Goal: Information Seeking & Learning: Understand process/instructions

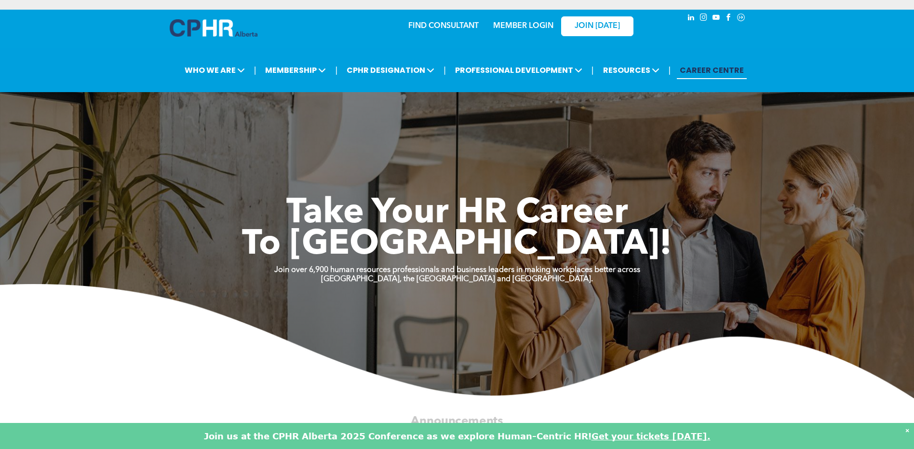
click at [328, 35] on div "FIND CONSULTANT MEMBER LOGIN JOIN TODAY" at bounding box center [457, 25] width 386 height 31
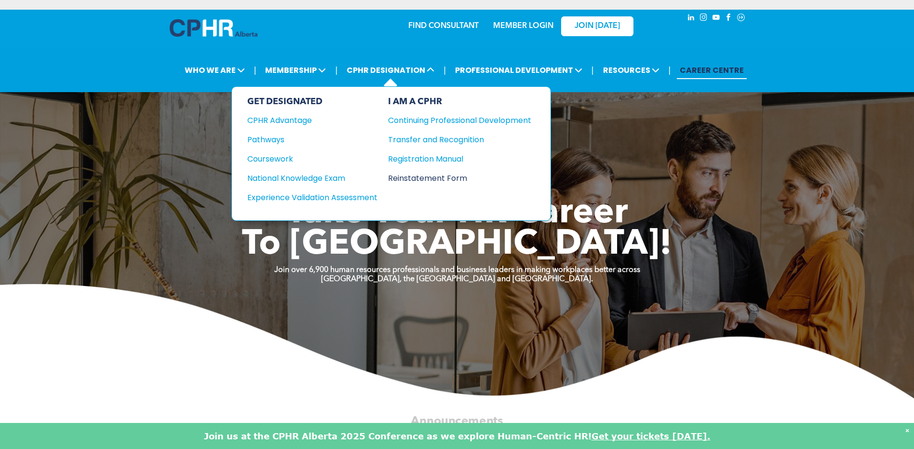
click at [423, 182] on div "Reinstatement Form" at bounding box center [452, 178] width 129 height 12
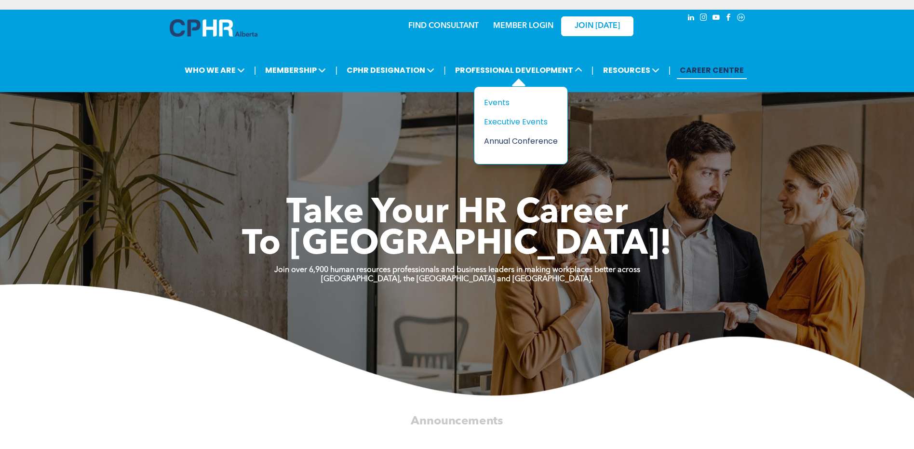
click at [519, 139] on div "Annual Conference" at bounding box center [517, 141] width 67 height 12
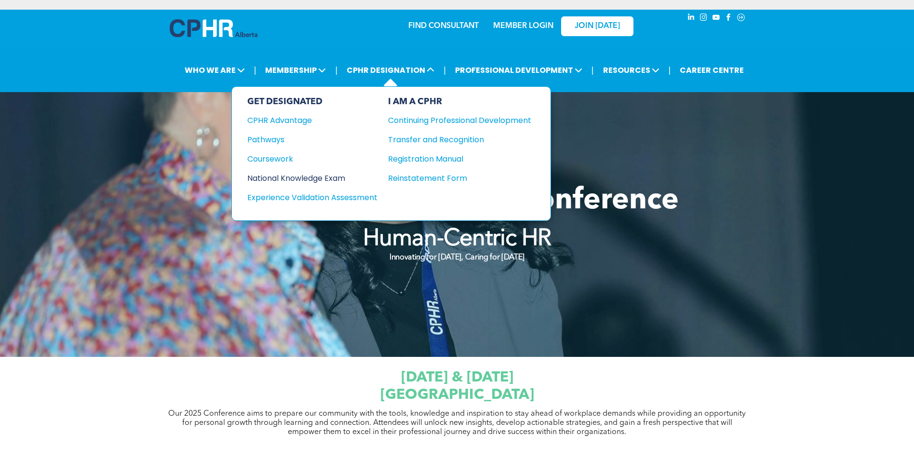
click at [286, 177] on div "National Knowledge Exam" at bounding box center [305, 178] width 117 height 12
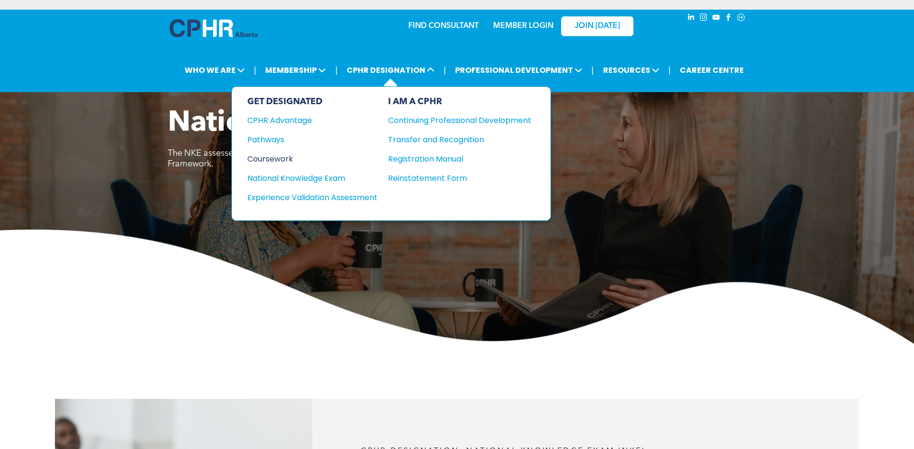
click at [280, 157] on div "Coursework" at bounding box center [305, 159] width 117 height 12
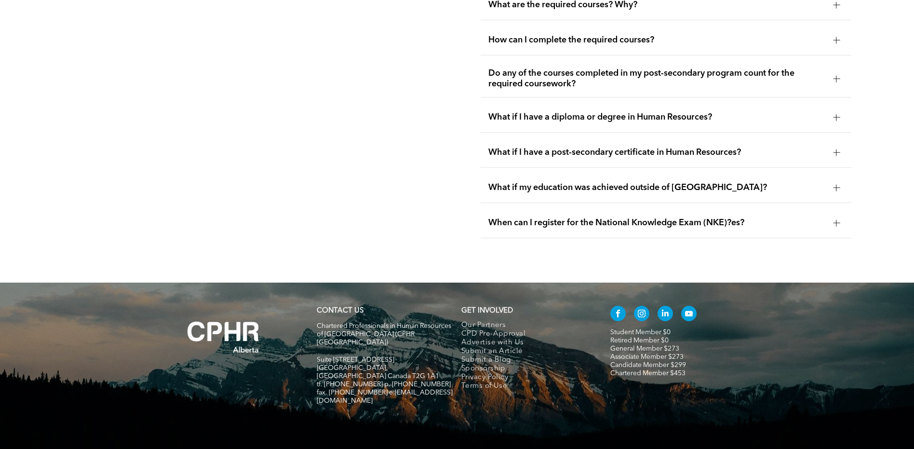
scroll to position [1857, 0]
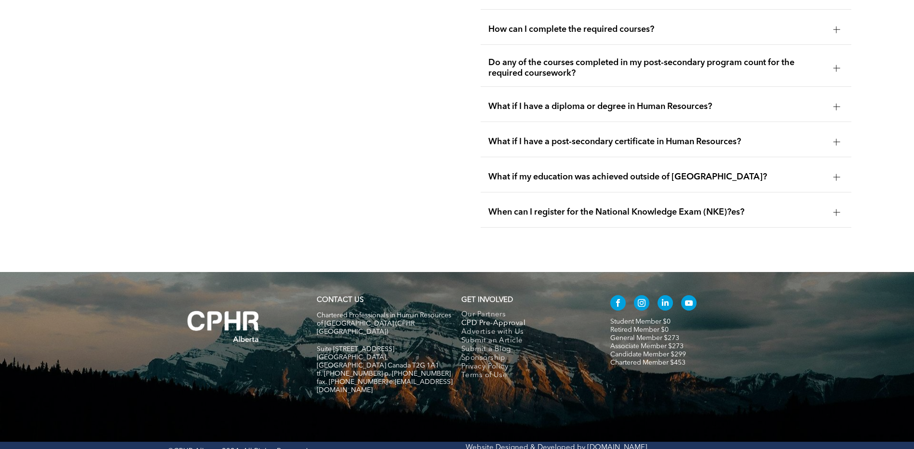
click at [500, 319] on span "CPD Pre-Approval" at bounding box center [493, 323] width 64 height 9
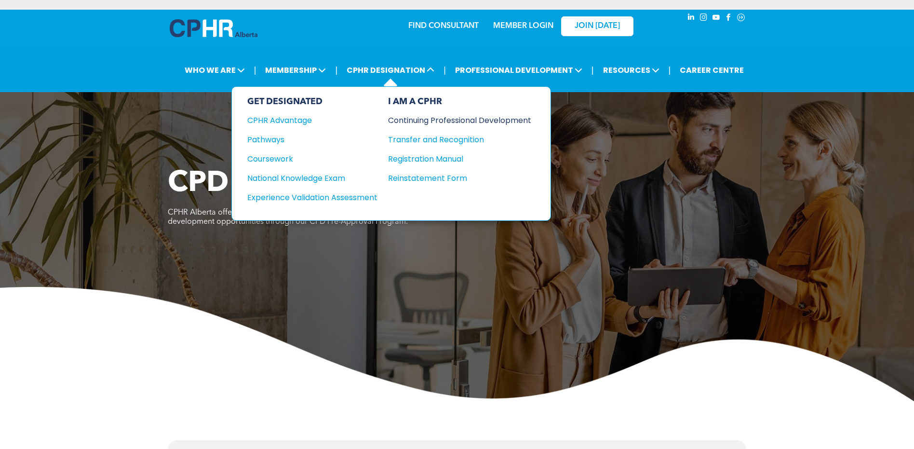
click at [444, 123] on div "Continuing Professional Development" at bounding box center [452, 120] width 129 height 12
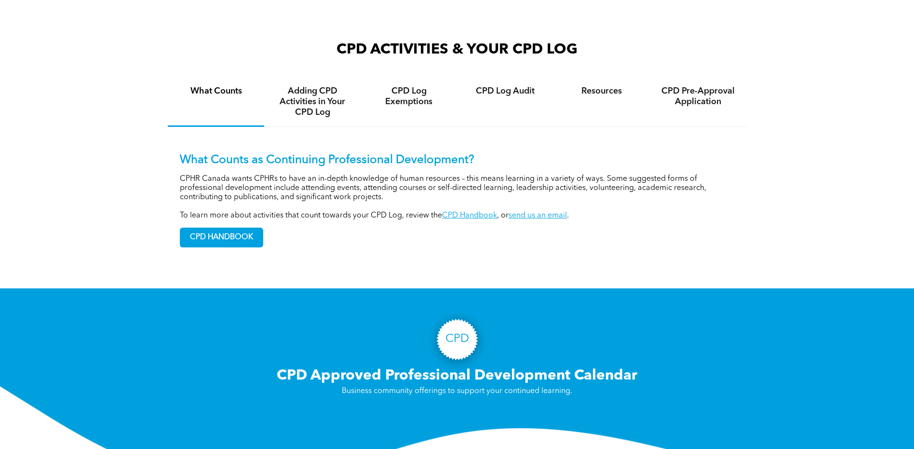
scroll to position [635, 0]
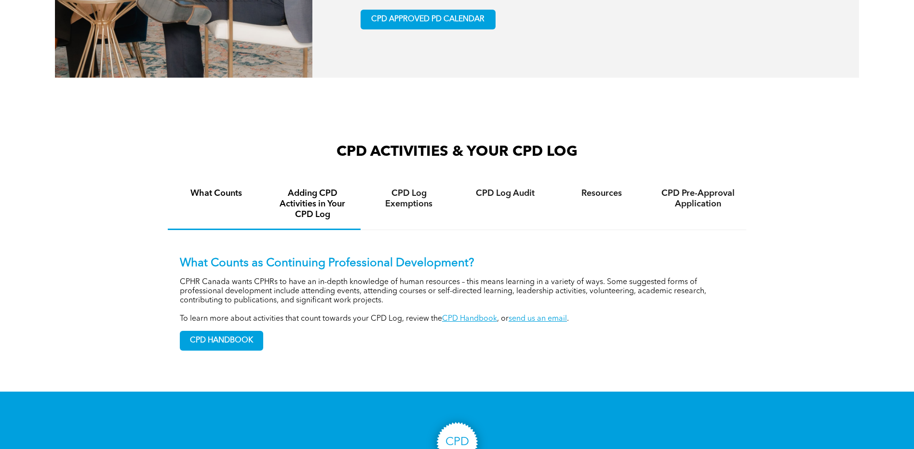
click at [310, 213] on h4 "Adding CPD Activities in Your CPD Log" at bounding box center [312, 204] width 79 height 32
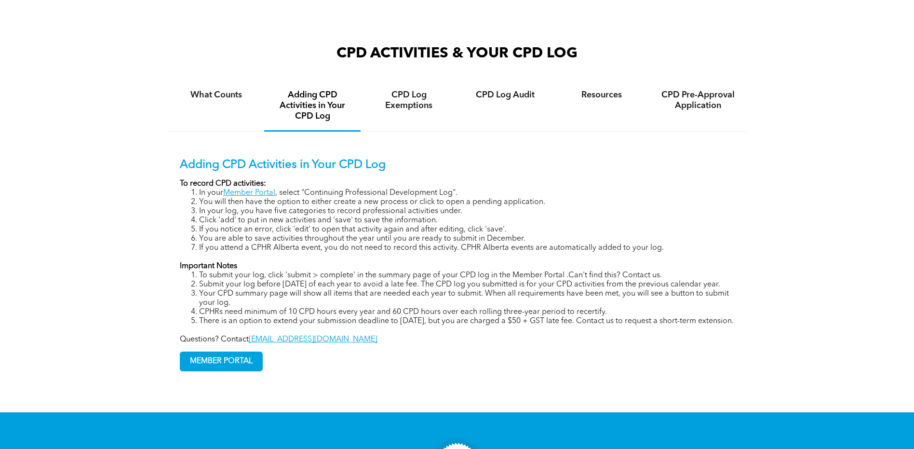
scroll to position [731, 0]
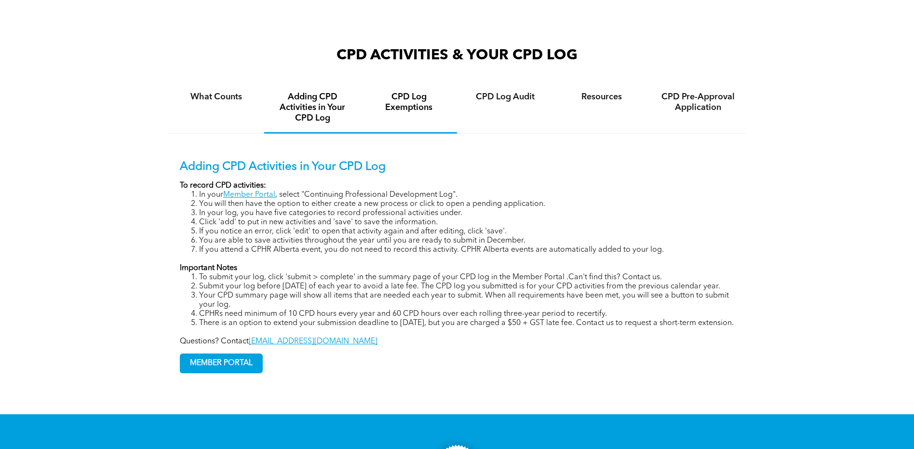
click at [413, 120] on div "CPD Log Exemptions" at bounding box center [409, 108] width 96 height 51
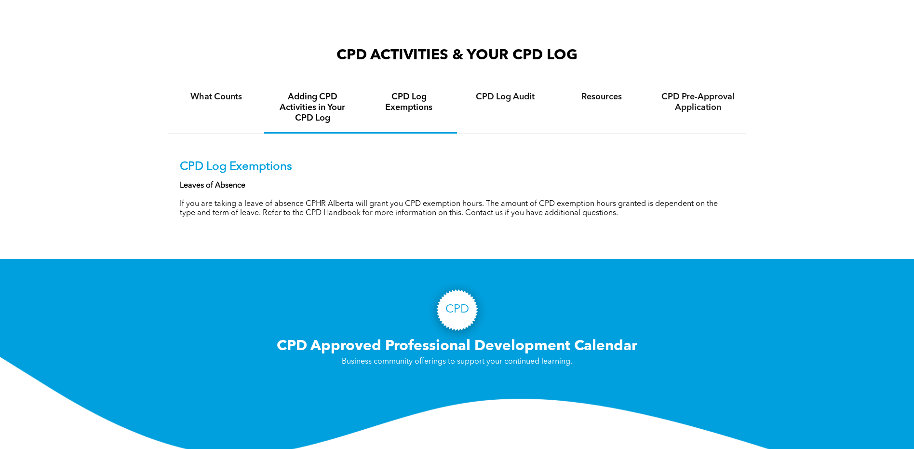
click at [318, 121] on h4 "Adding CPD Activities in Your CPD Log" at bounding box center [312, 108] width 79 height 32
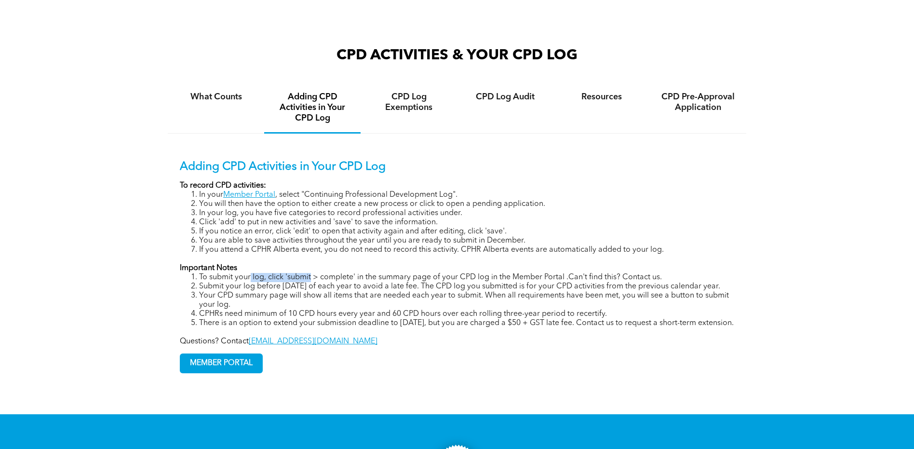
drag, startPoint x: 251, startPoint y: 275, endPoint x: 312, endPoint y: 276, distance: 61.7
click at [312, 276] on li "To submit your log, click 'submit > complete' in the summary page of your CPD l…" at bounding box center [466, 277] width 535 height 9
click at [204, 373] on span "MEMBER PORTAL" at bounding box center [221, 363] width 82 height 19
click at [241, 373] on span "MEMBER PORTAL" at bounding box center [221, 363] width 82 height 19
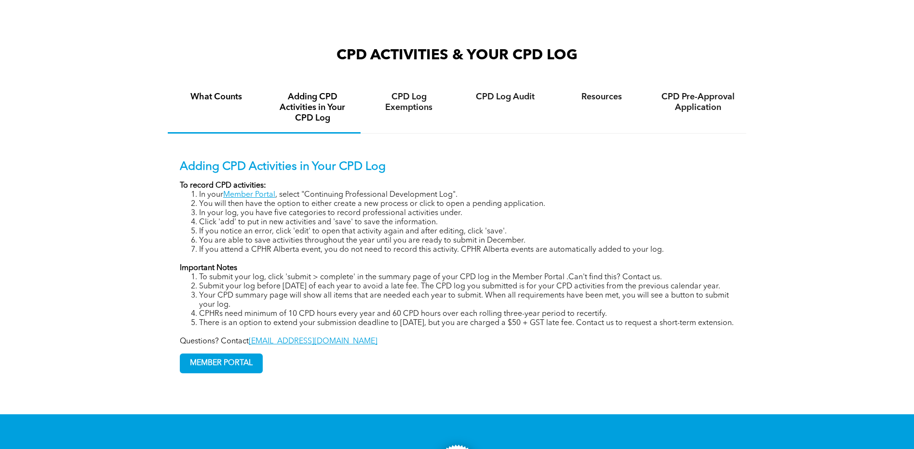
click at [219, 108] on div "What Counts" at bounding box center [216, 108] width 96 height 51
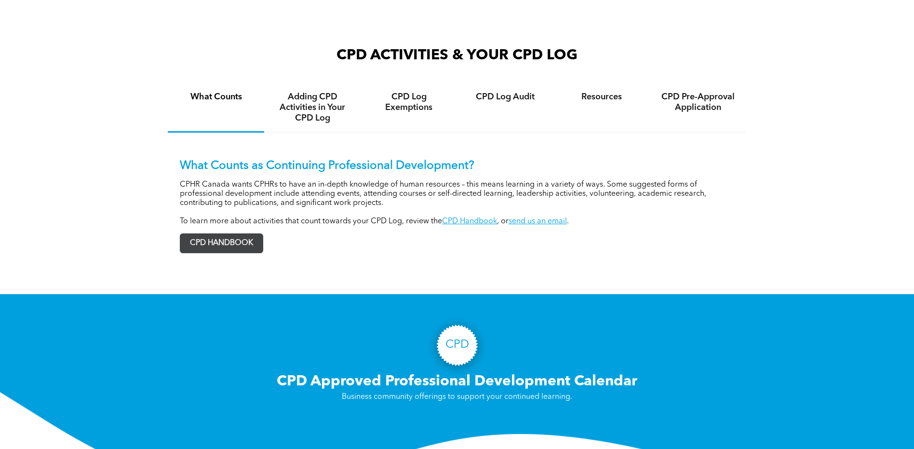
click at [240, 241] on span "CPD HANDBOOK" at bounding box center [221, 243] width 82 height 19
